Goal: Task Accomplishment & Management: Manage account settings

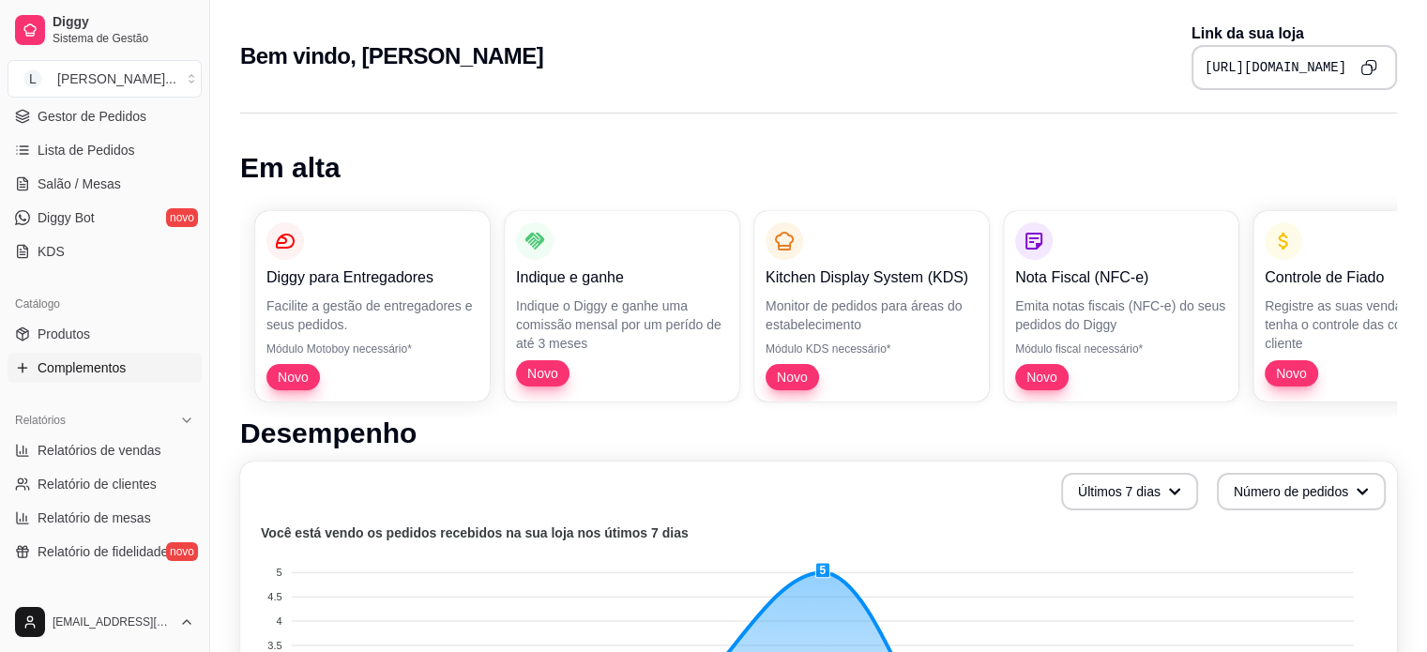
scroll to position [281, 0]
click at [126, 113] on span "Gestor de Pedidos" at bounding box center [92, 115] width 109 height 19
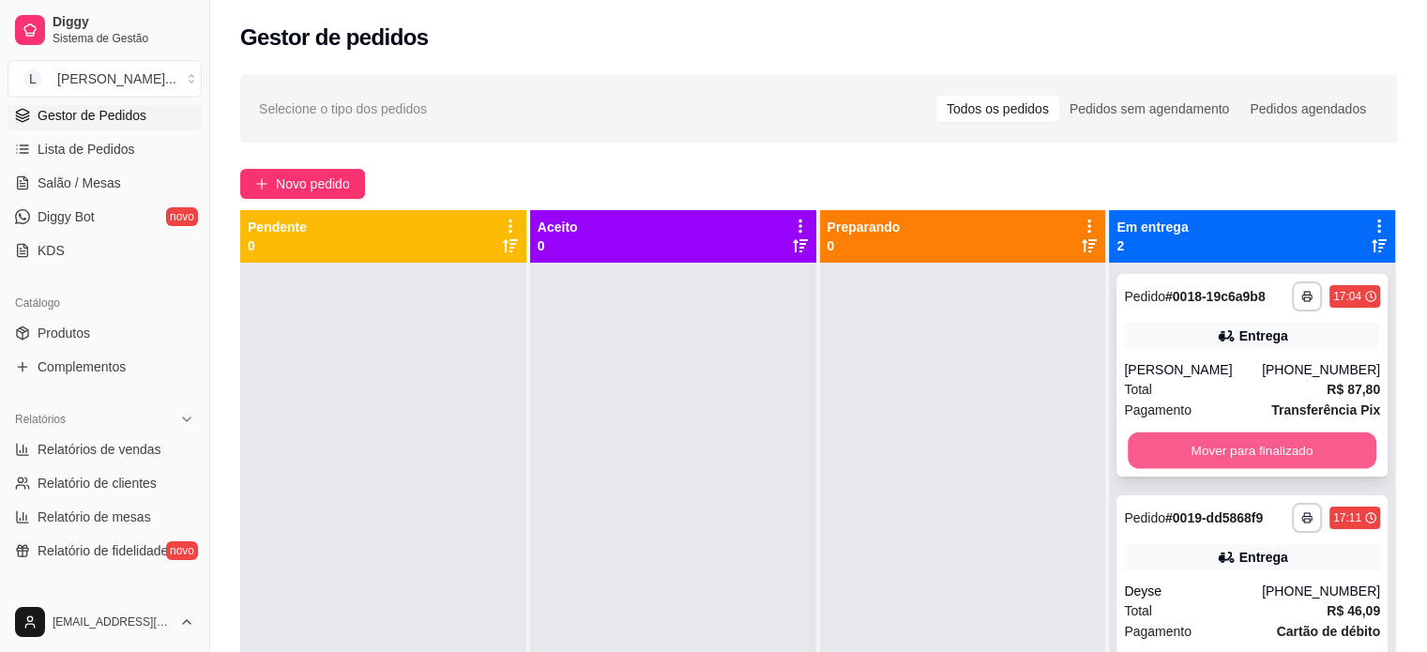
click at [1234, 456] on button "Mover para finalizado" at bounding box center [1252, 450] width 249 height 37
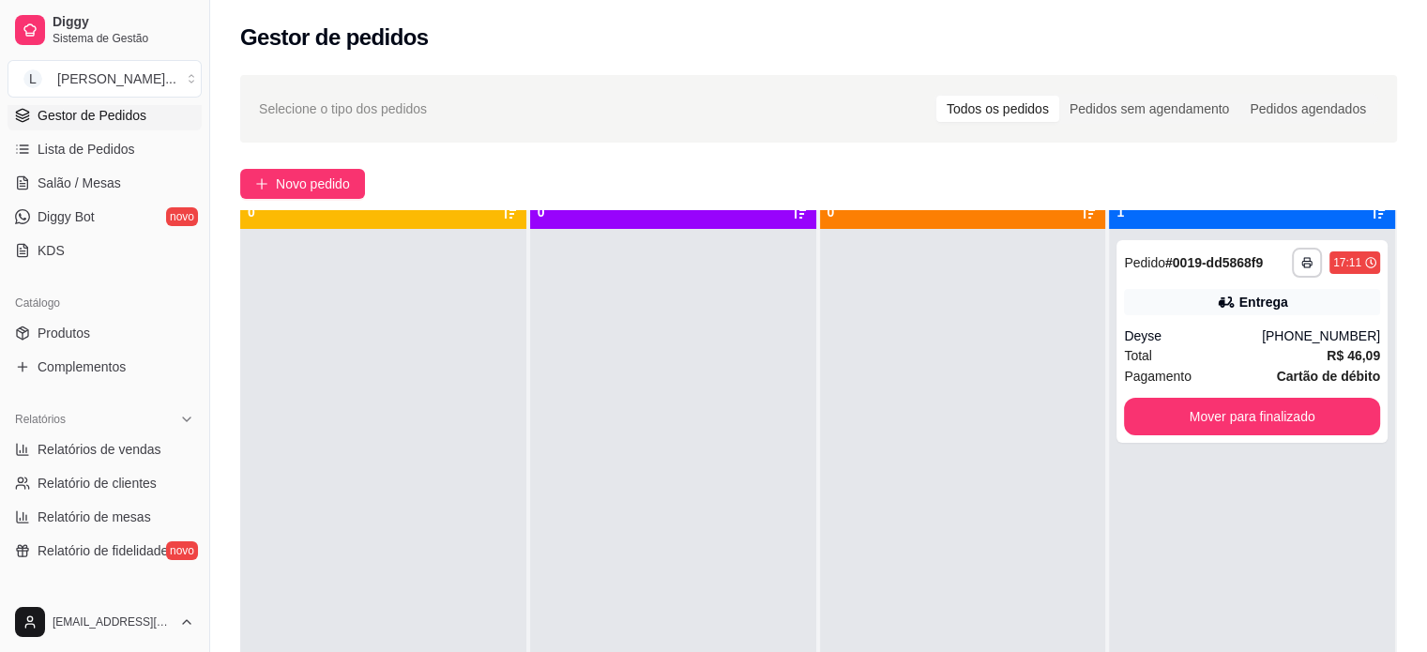
scroll to position [53, 0]
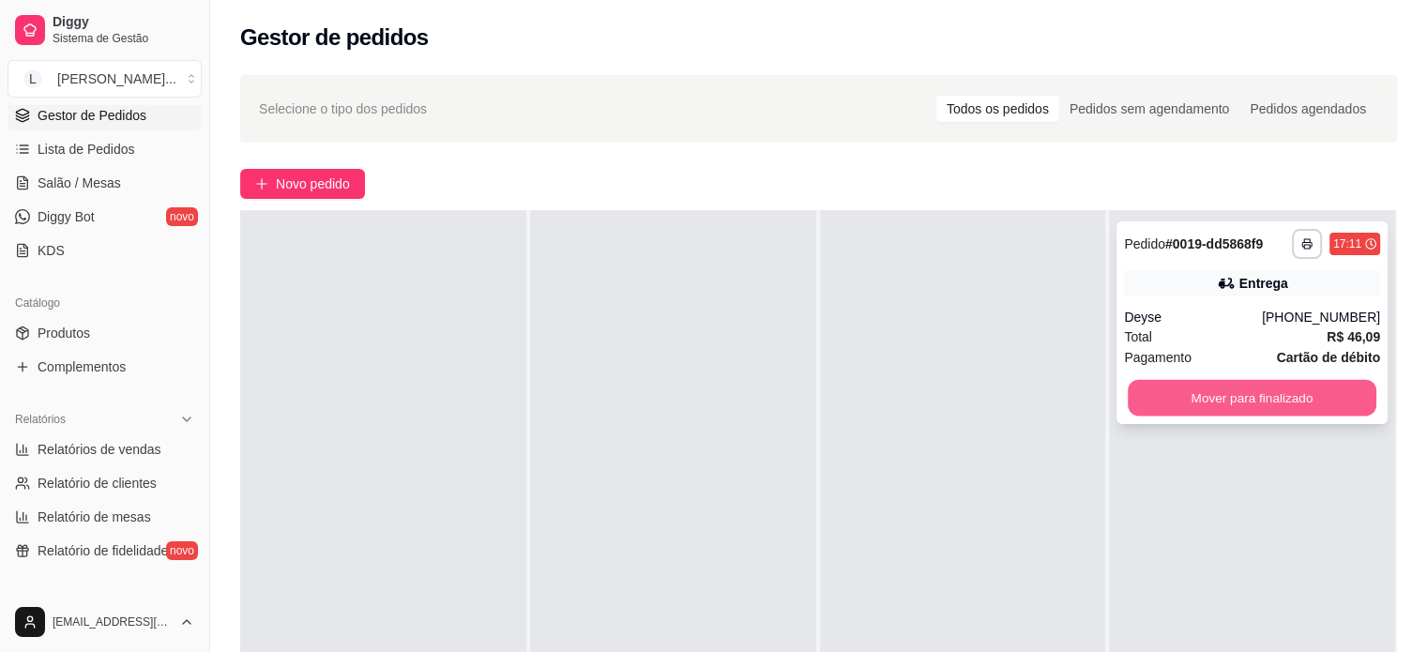
click at [1223, 401] on button "Mover para finalizado" at bounding box center [1252, 398] width 249 height 37
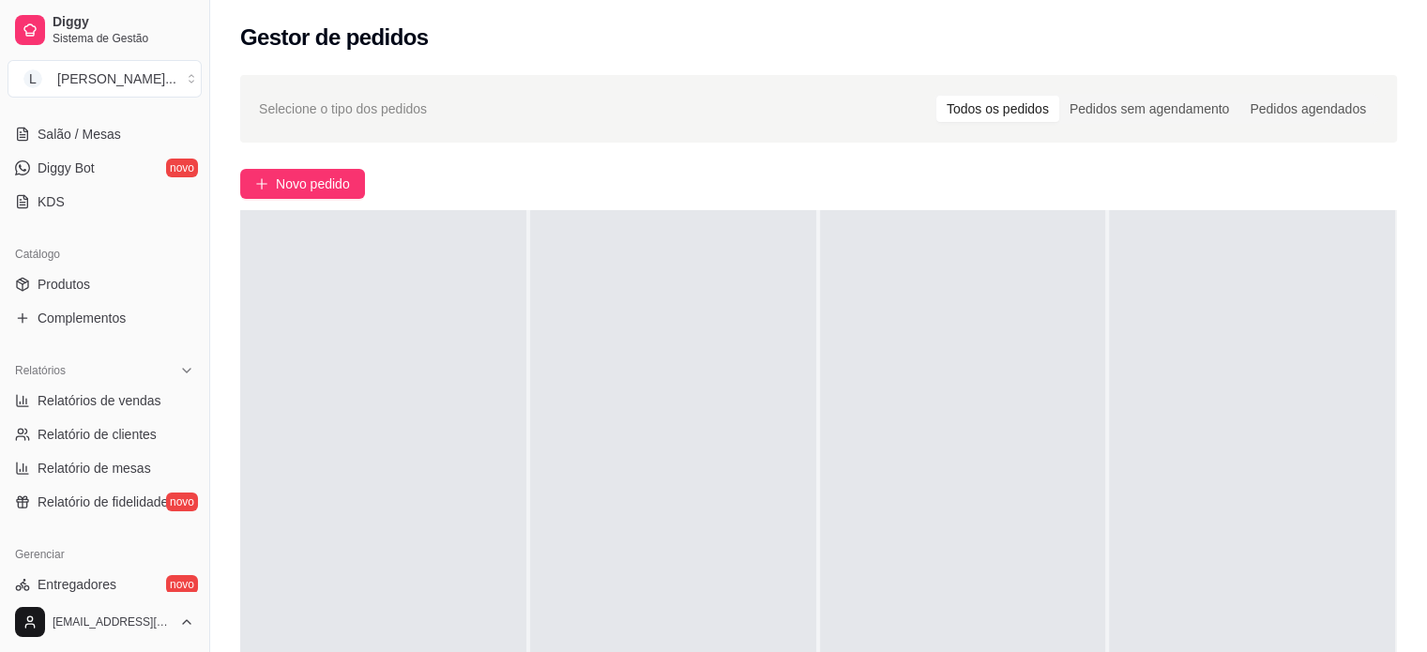
scroll to position [322, 0]
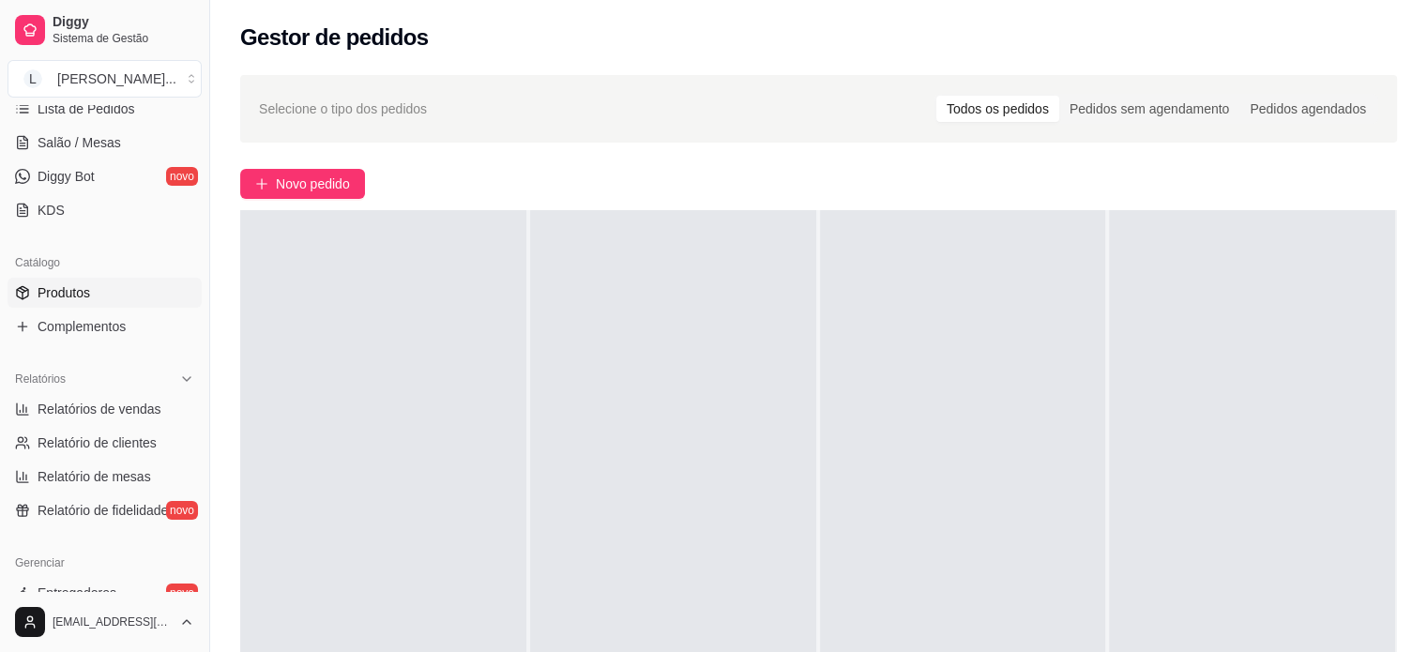
click at [107, 295] on link "Produtos" at bounding box center [105, 293] width 194 height 30
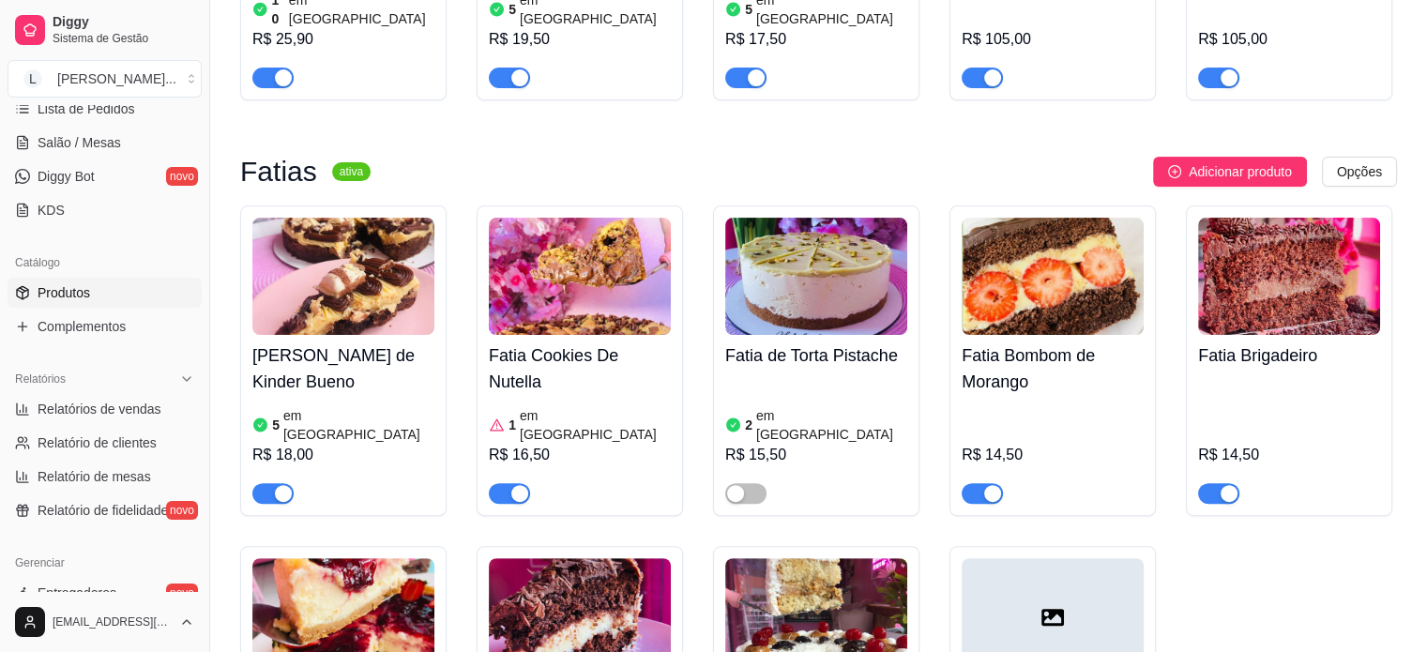
scroll to position [750, 0]
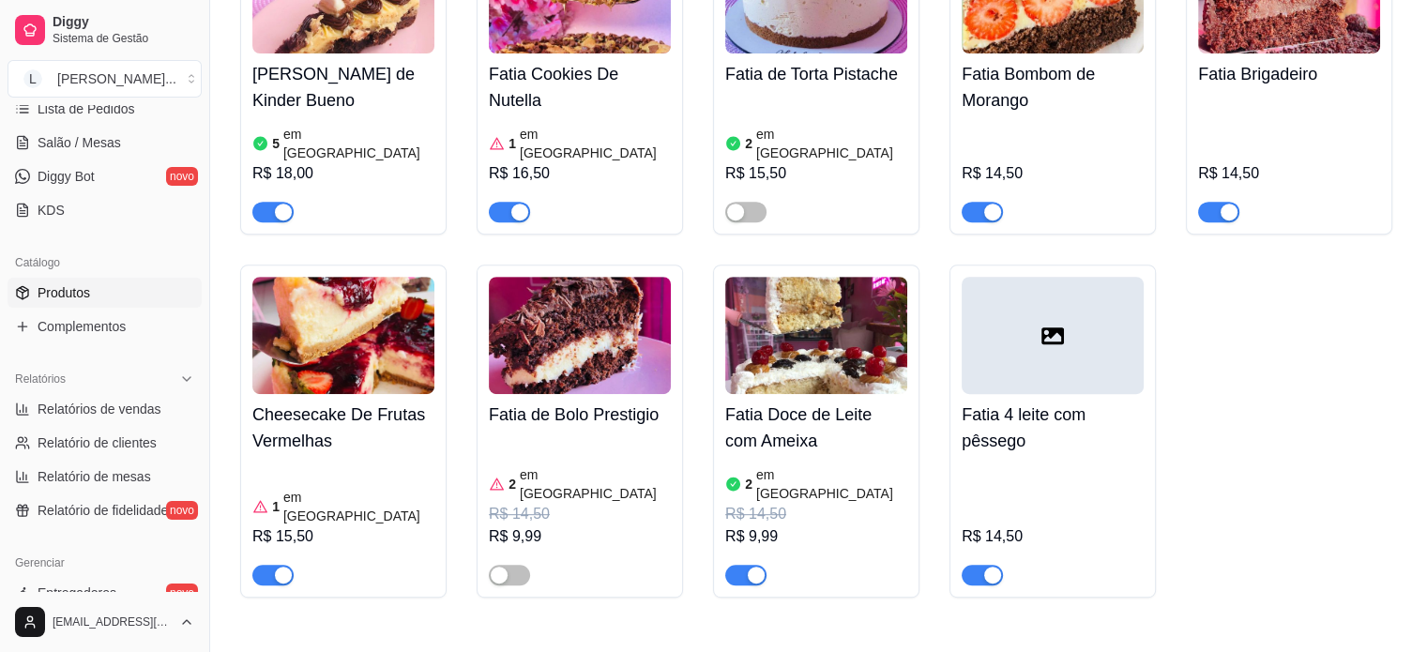
click at [275, 567] on div "button" at bounding box center [283, 575] width 17 height 17
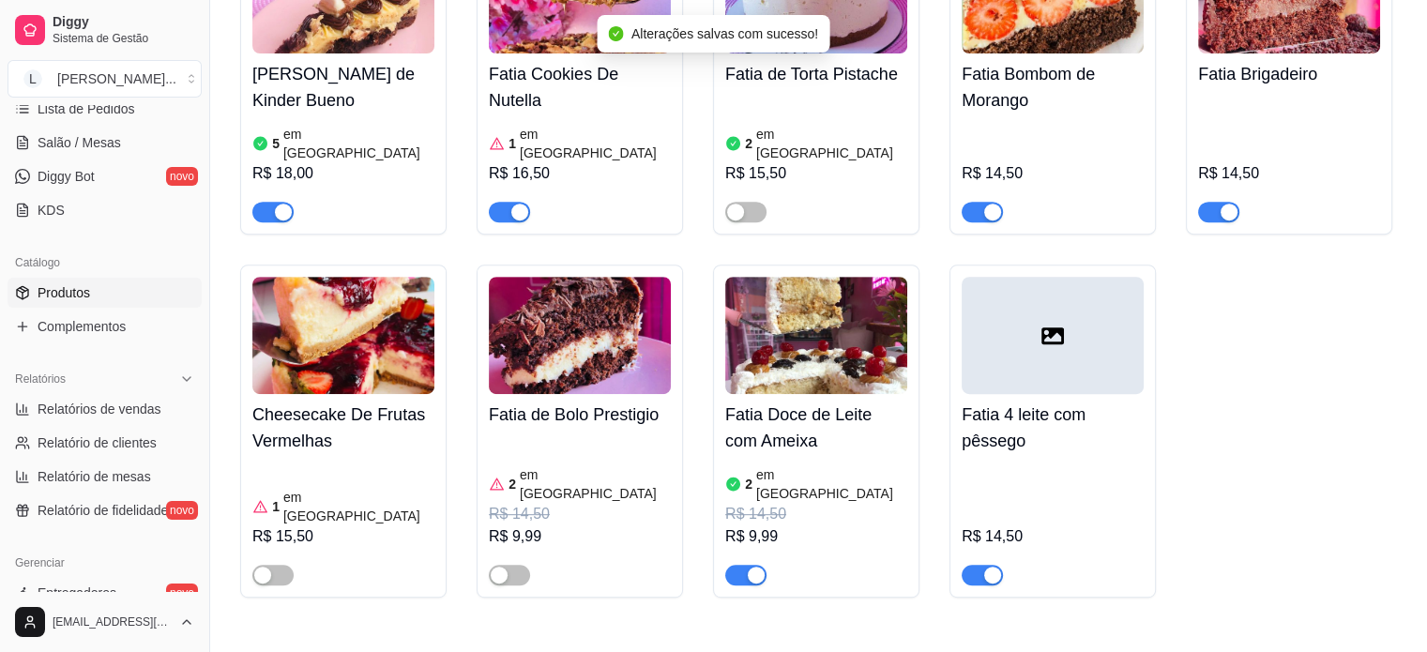
click at [763, 567] on div "button" at bounding box center [756, 575] width 17 height 17
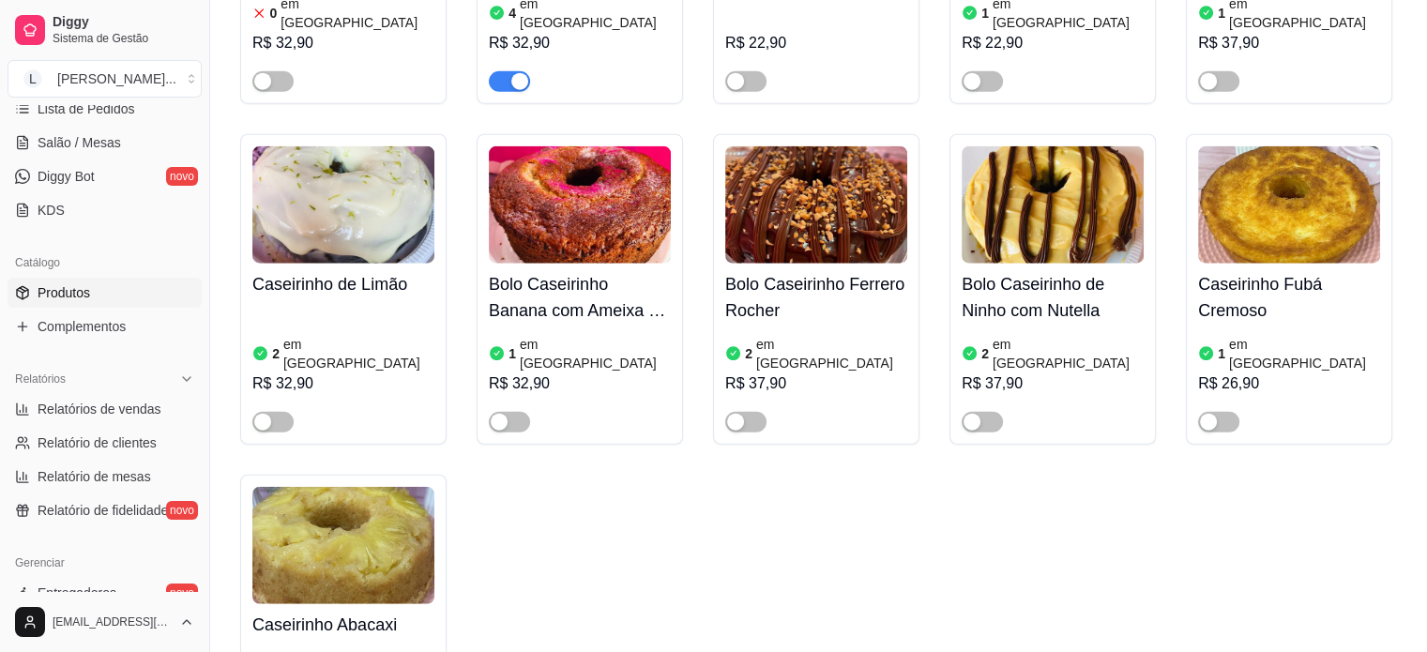
scroll to position [4784, 0]
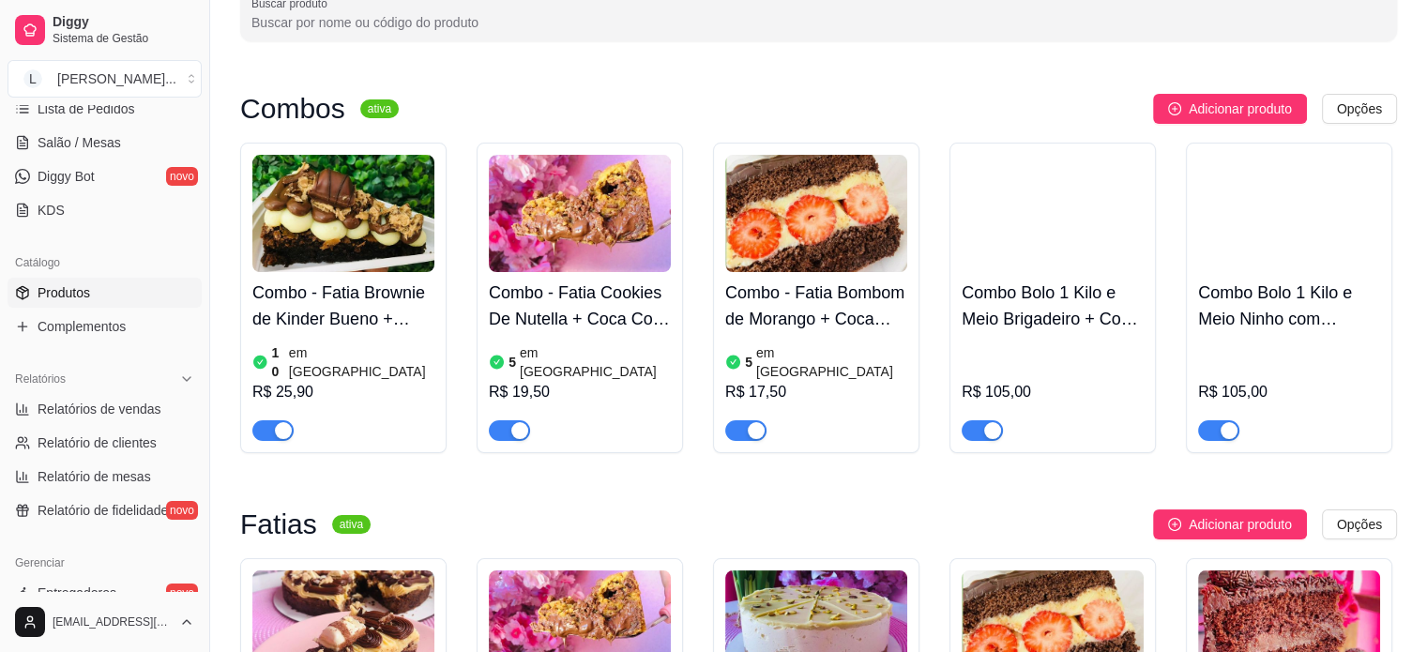
scroll to position [0, 0]
